Goal: Find specific page/section: Find specific page/section

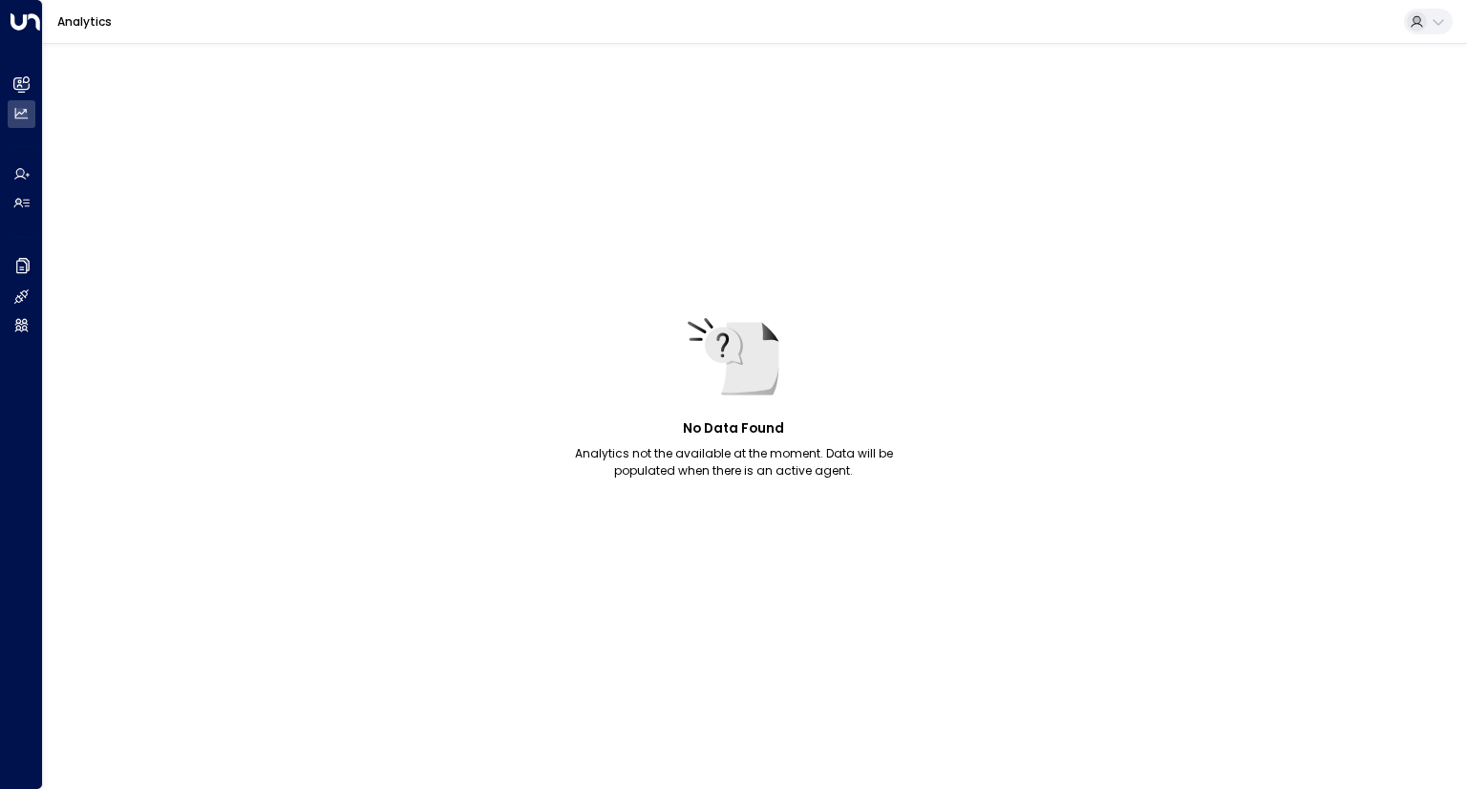
click at [1419, 22] on icon at bounding box center [1417, 20] width 12 height 11
click at [1041, 68] on div at bounding box center [733, 394] width 1467 height 789
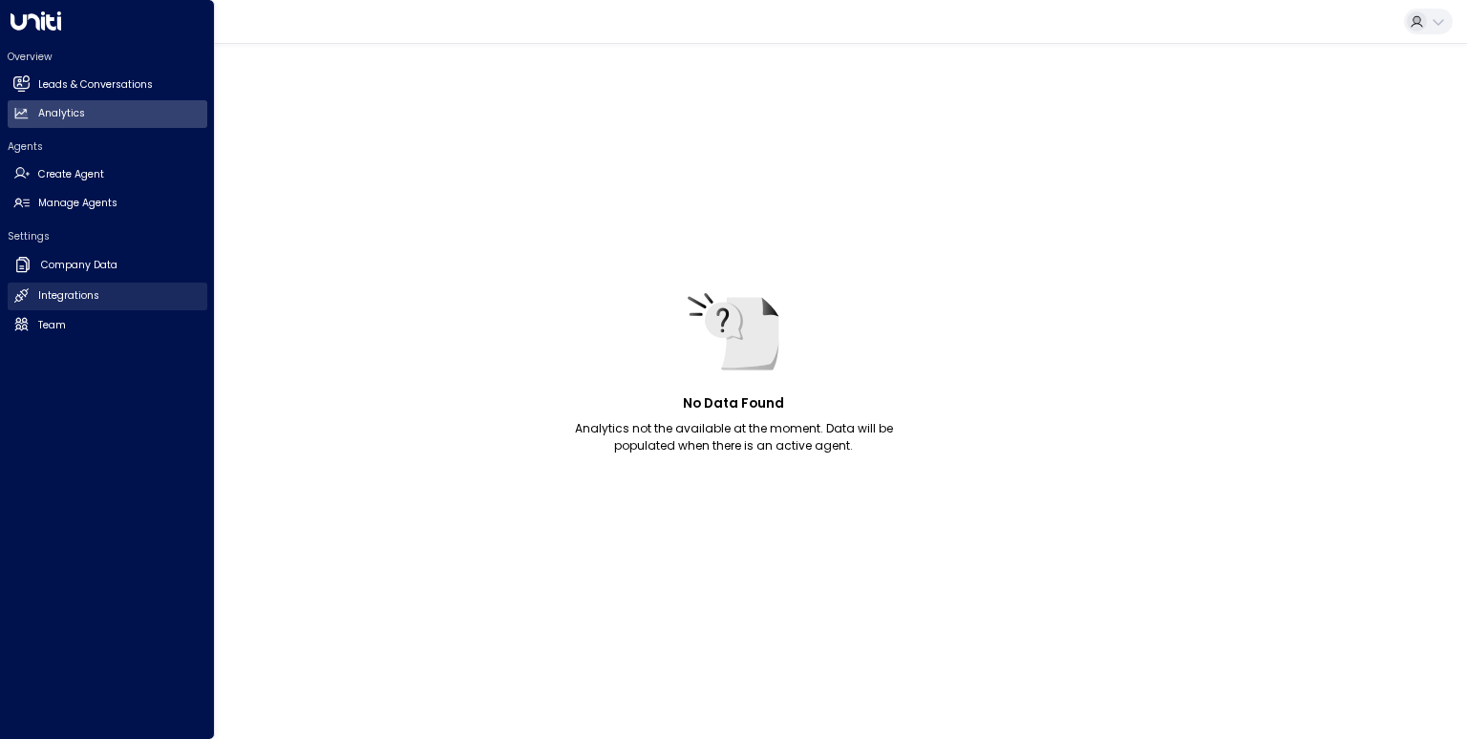
click at [64, 297] on h2 "Integrations" at bounding box center [68, 295] width 61 height 15
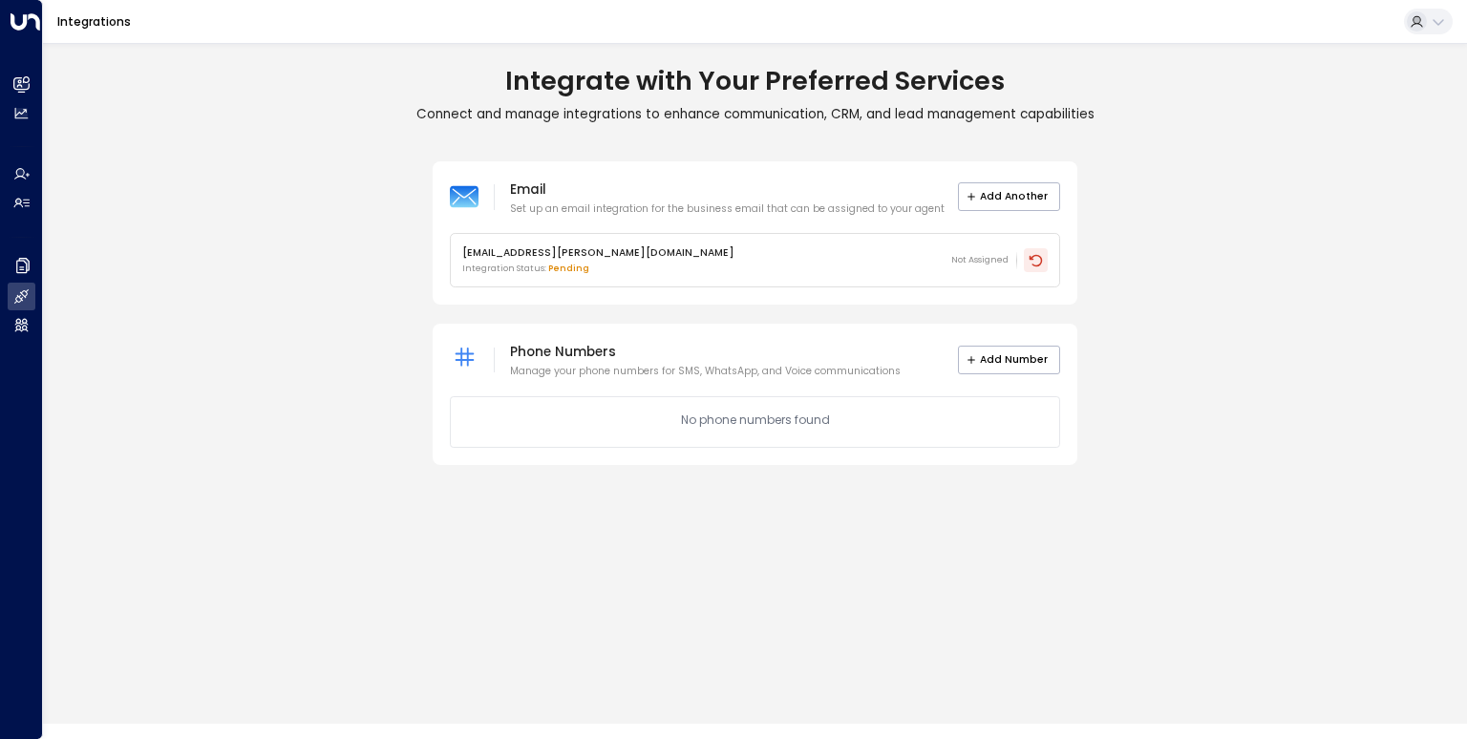
click at [1036, 266] on icon at bounding box center [1036, 260] width 15 height 15
